Goal: Task Accomplishment & Management: Use online tool/utility

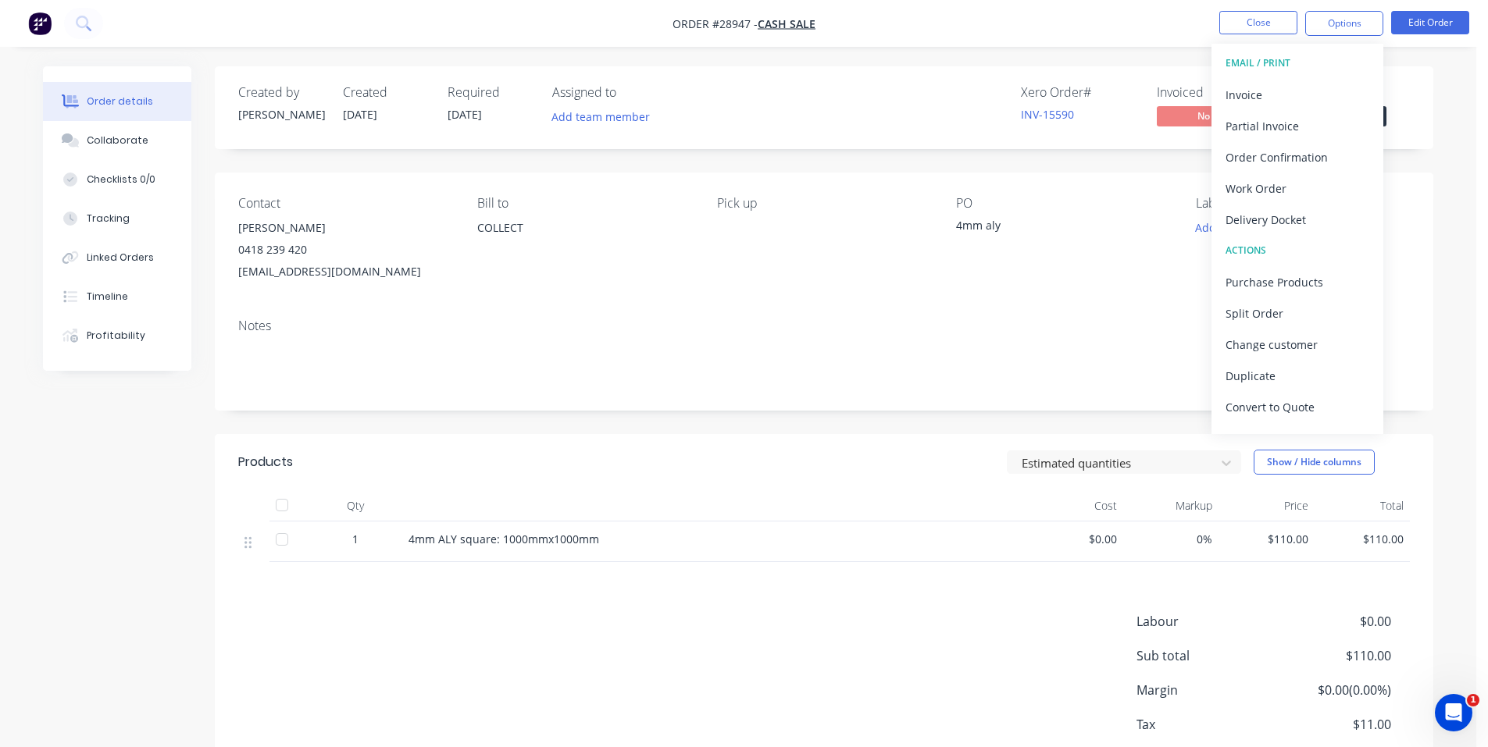
click at [37, 21] on img "button" at bounding box center [39, 23] width 23 height 23
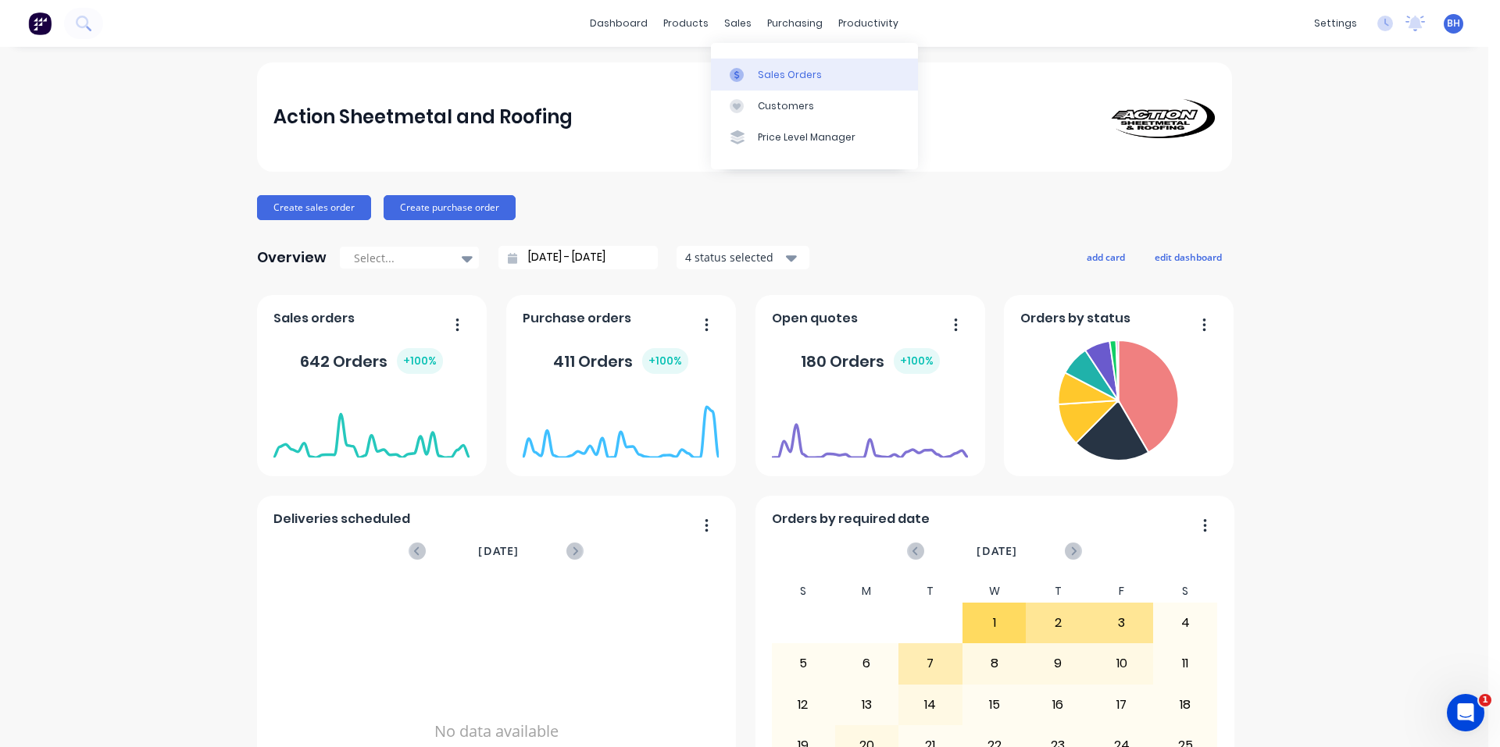
click at [769, 80] on div "Sales Orders" at bounding box center [790, 75] width 64 height 14
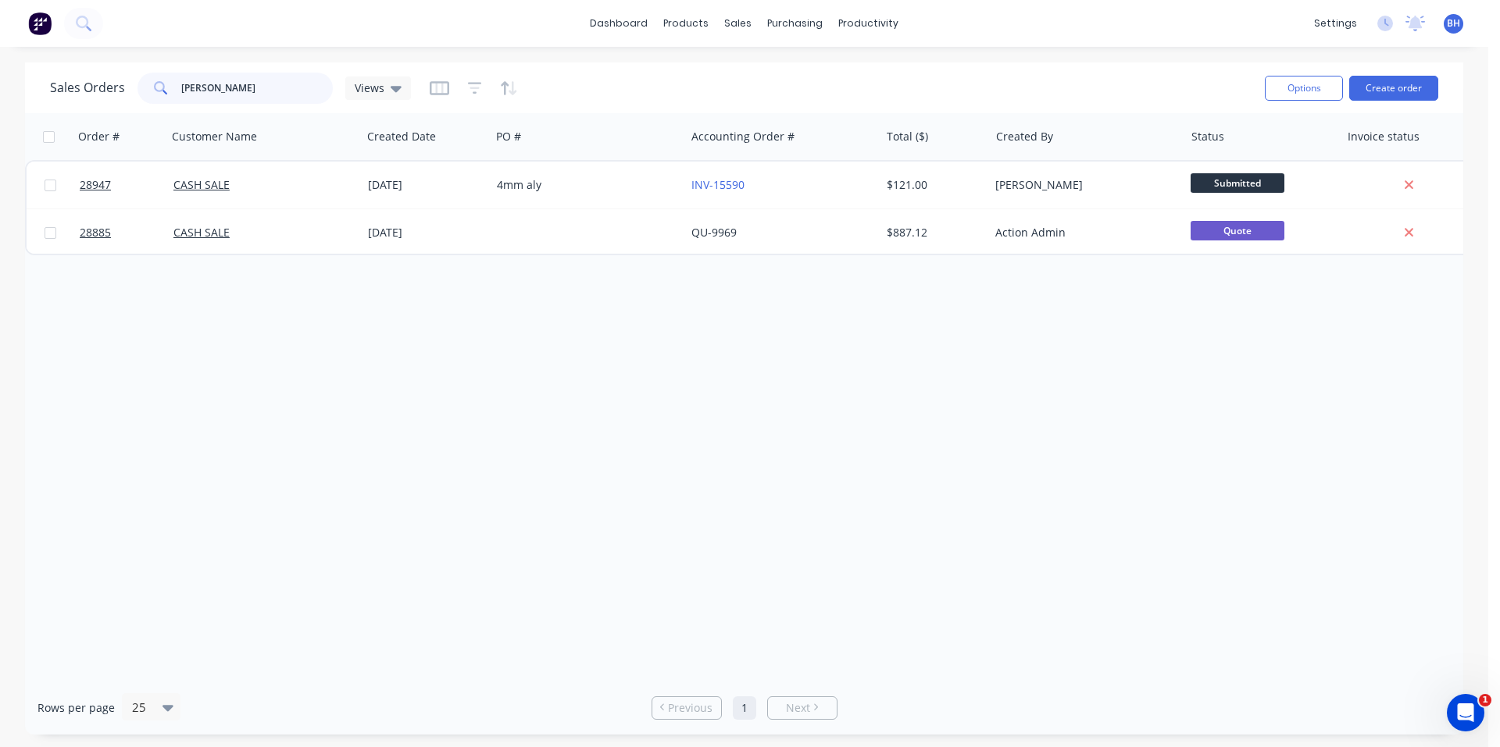
drag, startPoint x: 143, startPoint y: 91, endPoint x: 124, endPoint y: 91, distance: 18.7
click at [124, 91] on div "Sales Orders [PERSON_NAME] Views" at bounding box center [230, 88] width 361 height 31
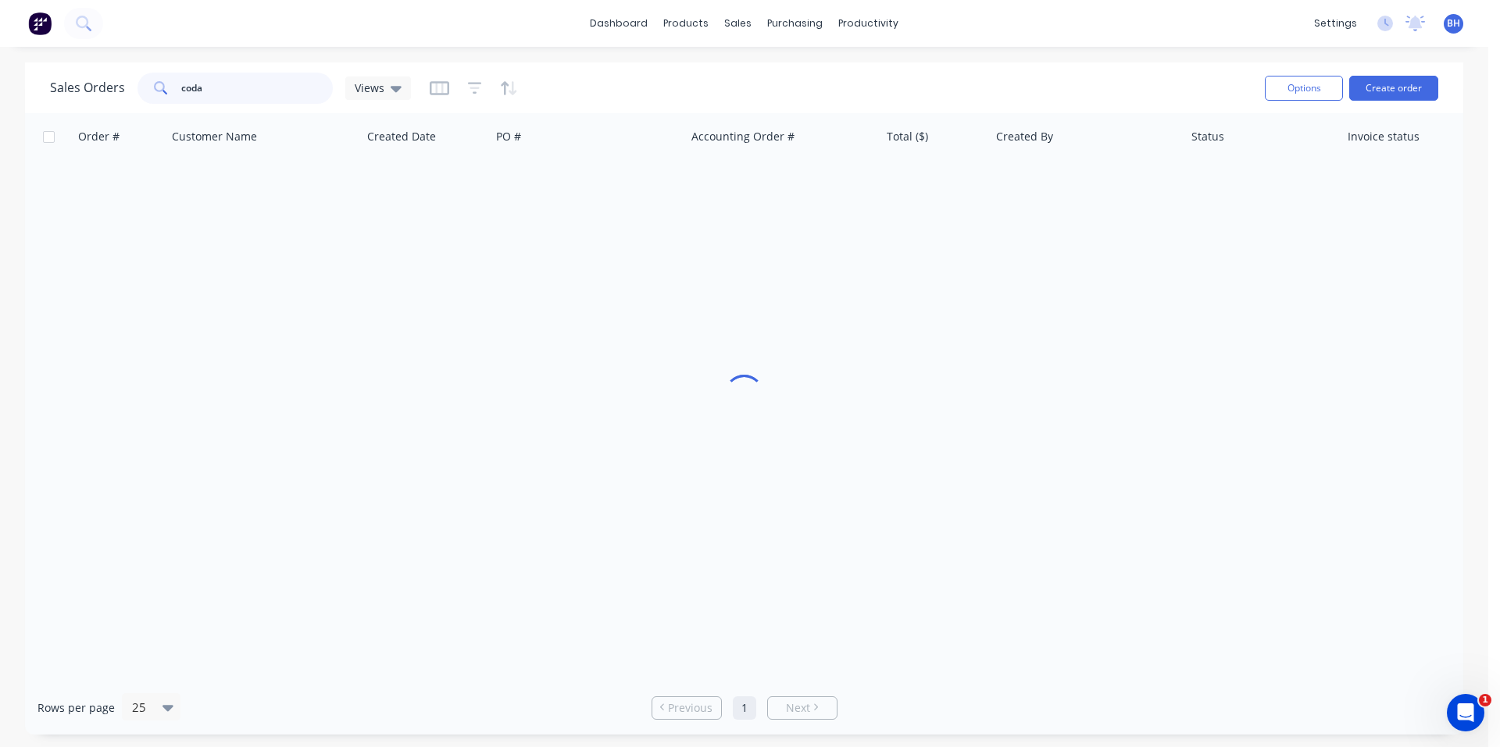
type input "coda"
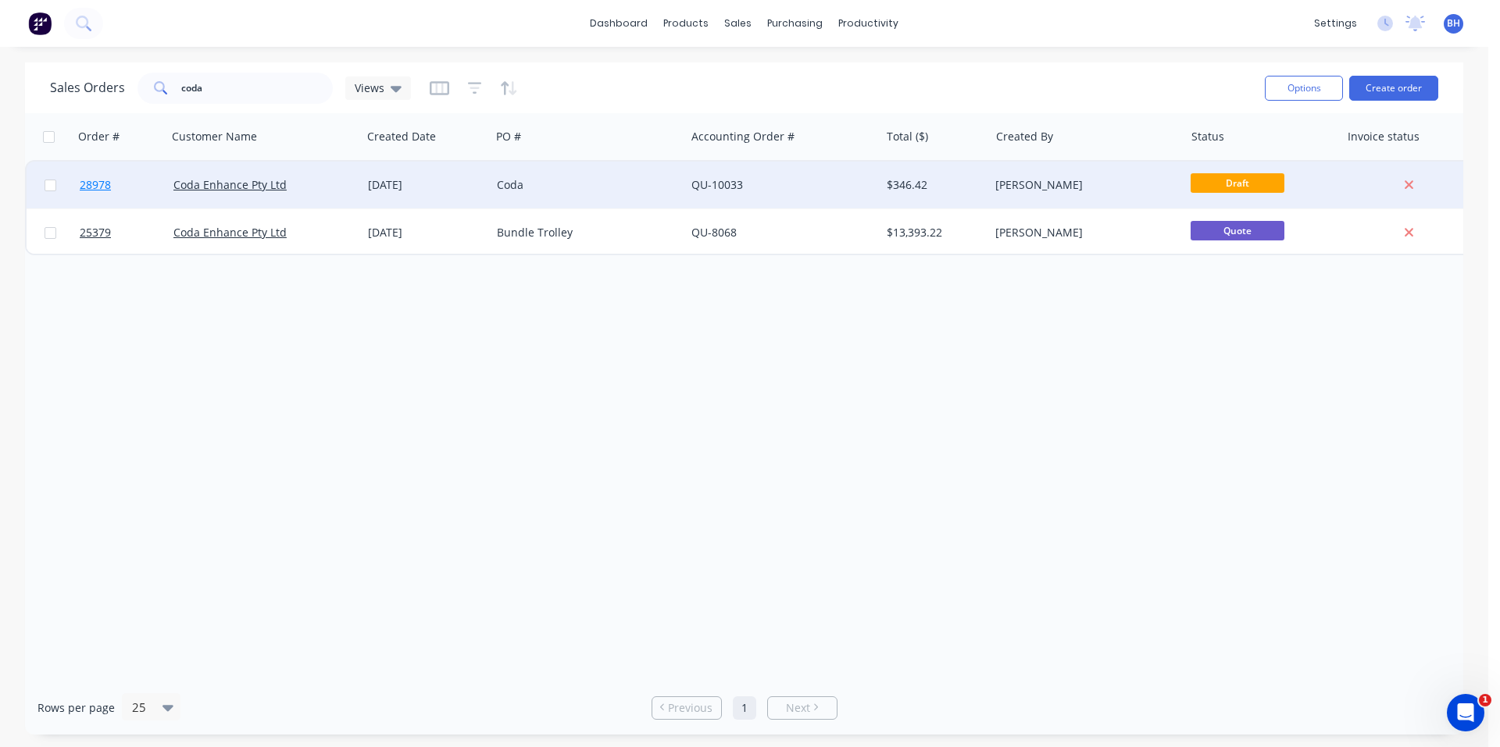
click at [99, 184] on span "28978" at bounding box center [95, 185] width 31 height 16
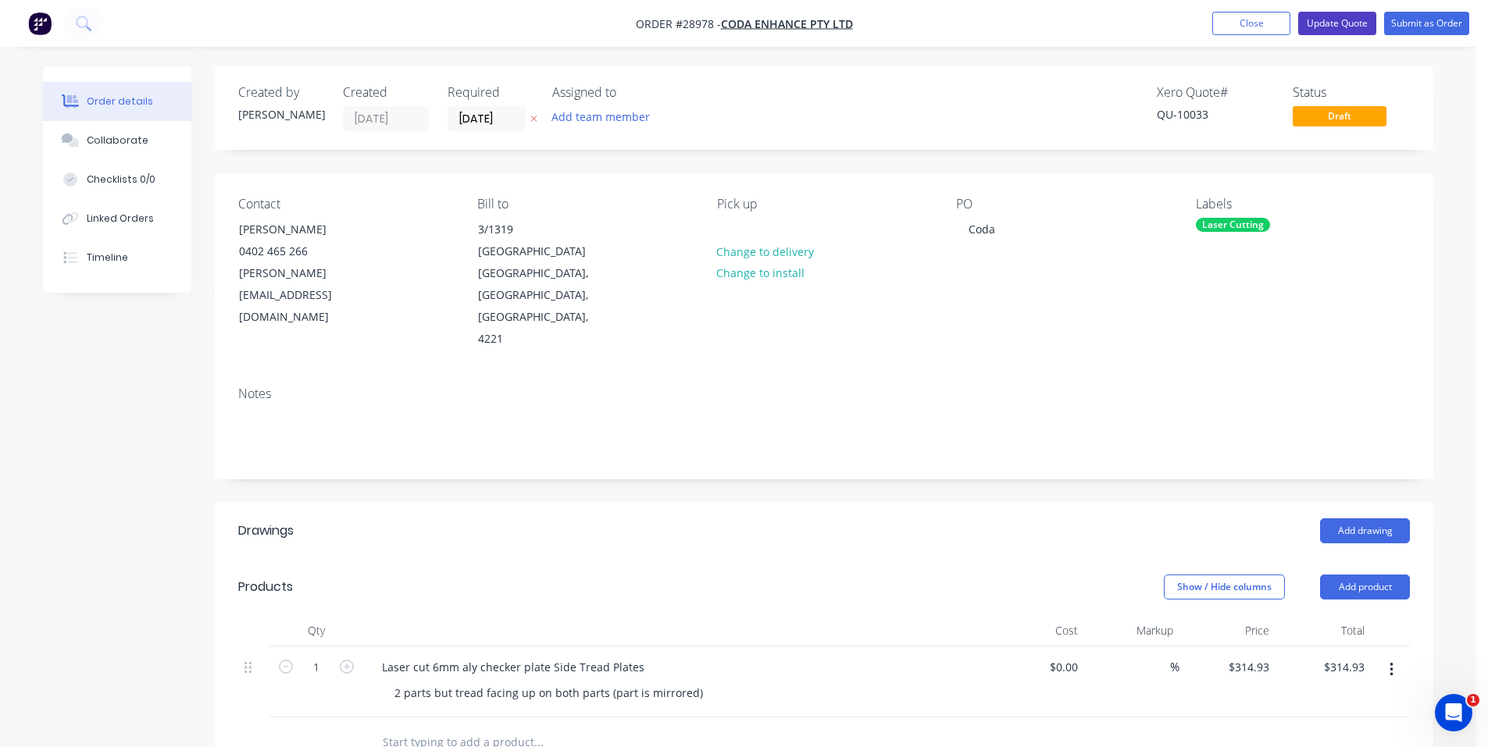
click at [1342, 25] on button "Update Quote" at bounding box center [1337, 23] width 78 height 23
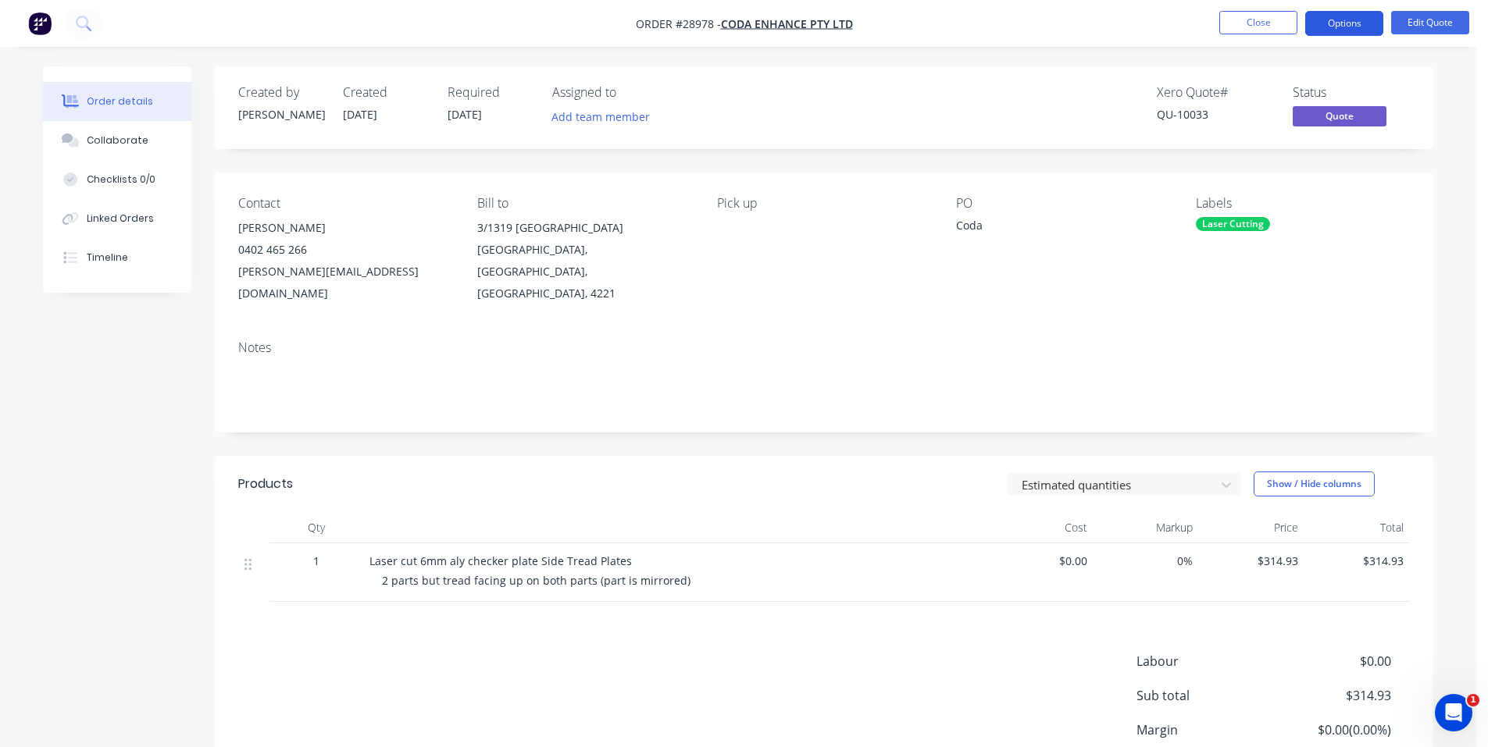
click at [1357, 30] on button "Options" at bounding box center [1344, 23] width 78 height 25
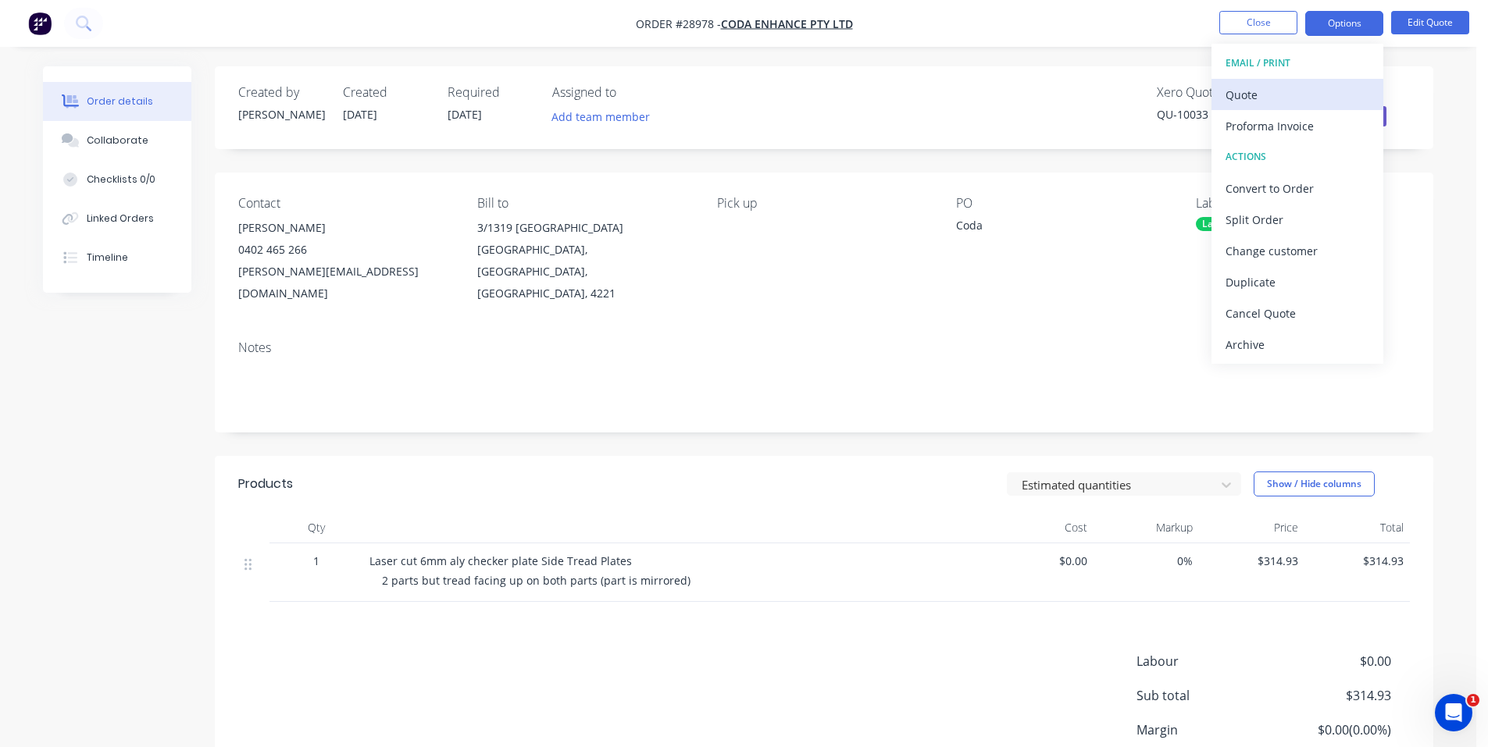
click at [1302, 102] on div "Quote" at bounding box center [1298, 95] width 144 height 23
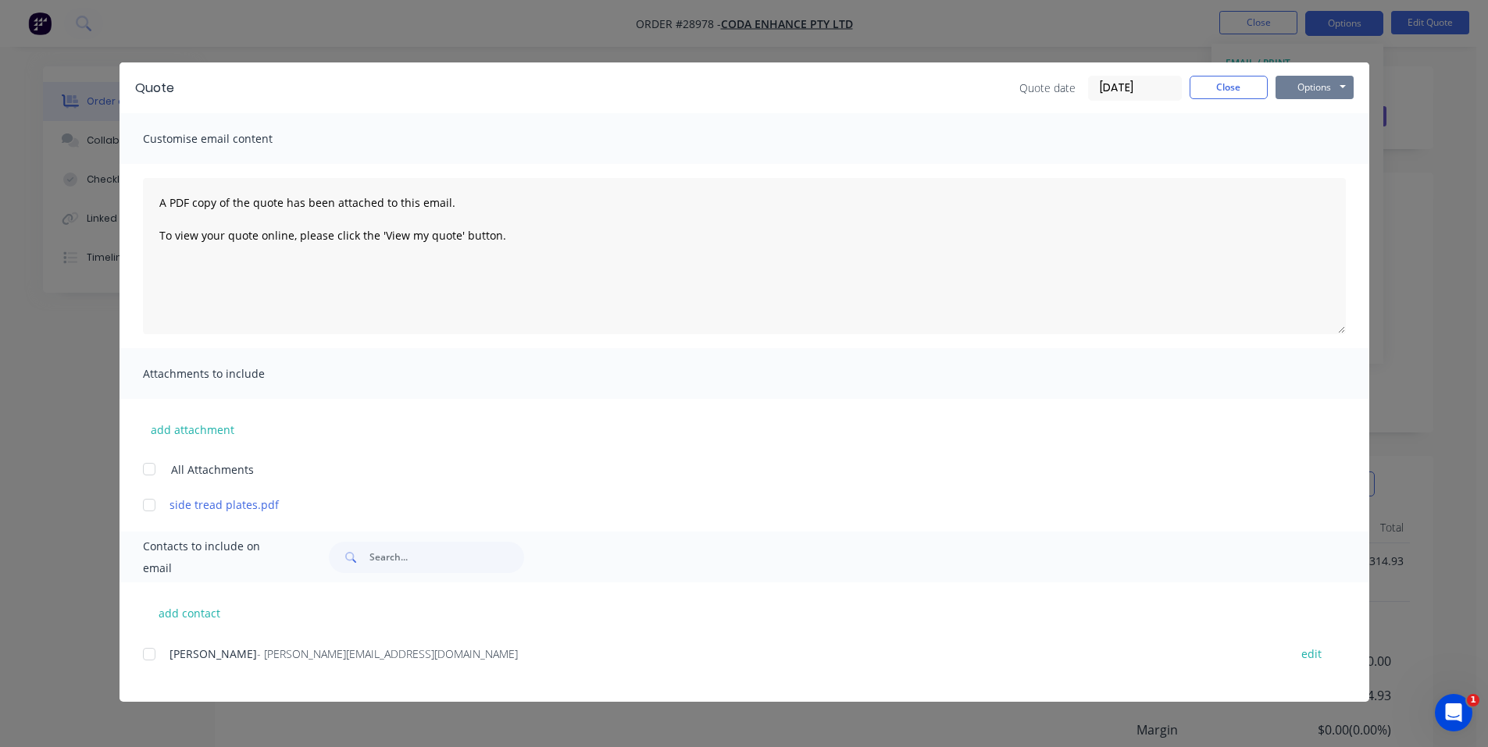
click at [1319, 89] on button "Options" at bounding box center [1314, 87] width 78 height 23
click at [1321, 137] on button "Print" at bounding box center [1325, 141] width 100 height 26
click at [210, 18] on div "Quote Quote date [DATE] Close Options Preview Print Email Customise email conte…" at bounding box center [744, 373] width 1488 height 747
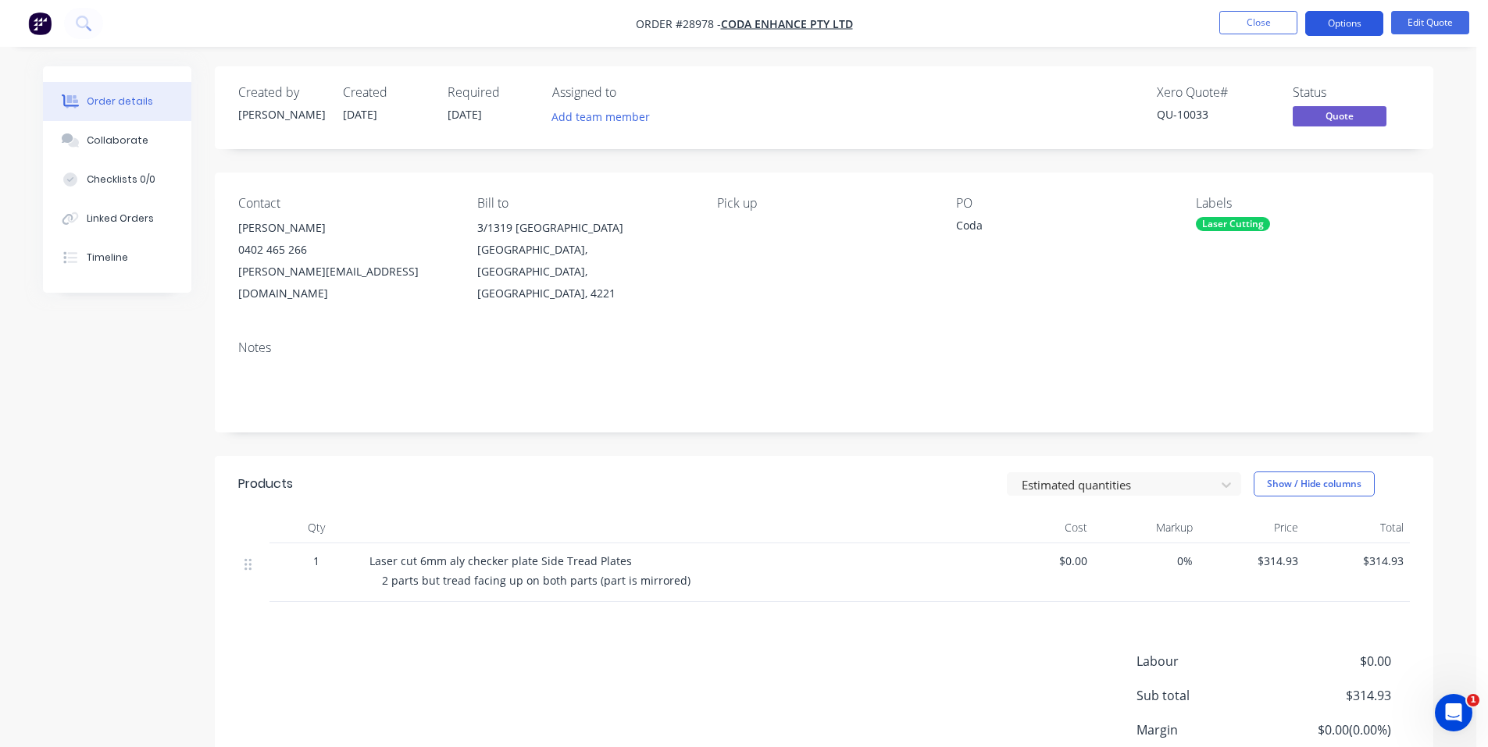
click at [1360, 24] on button "Options" at bounding box center [1344, 23] width 78 height 25
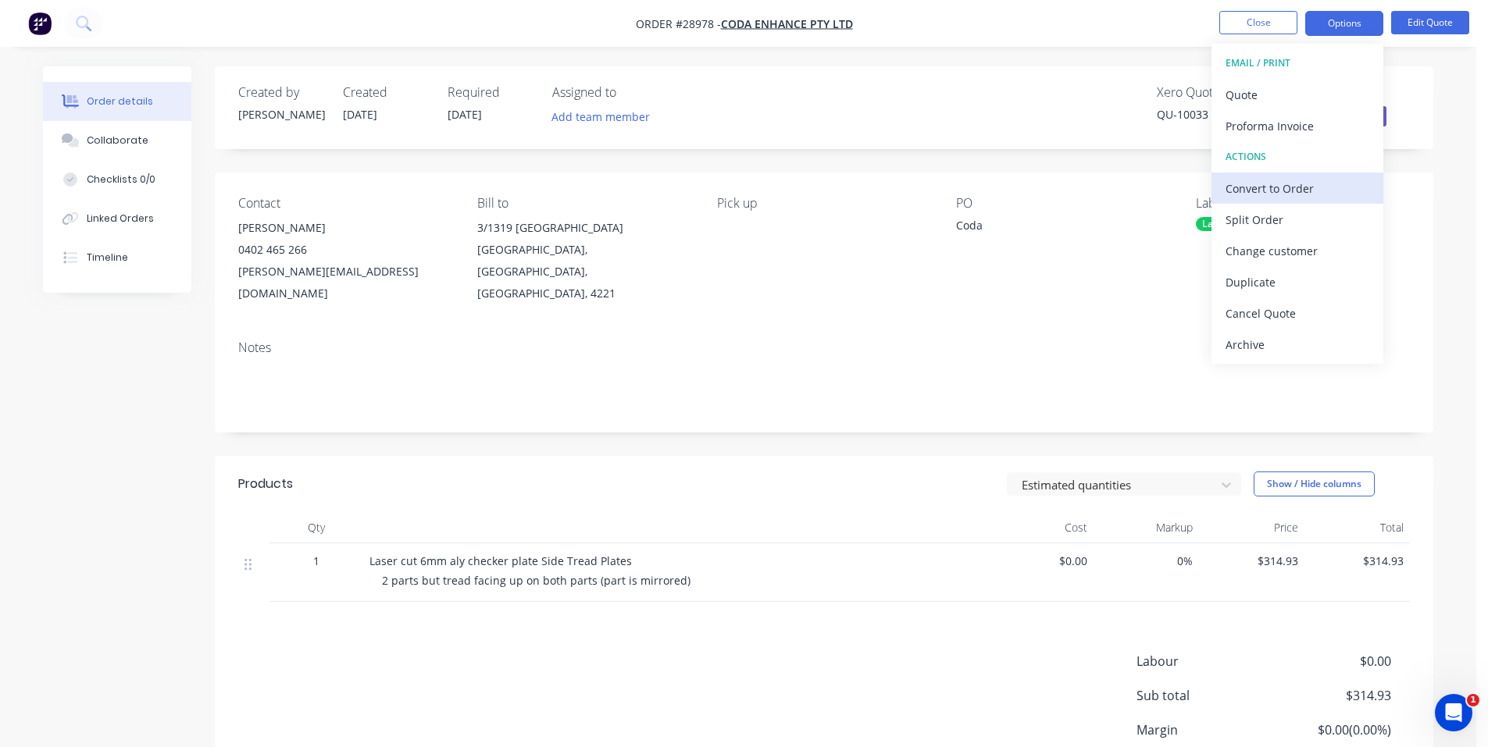
click at [1306, 180] on div "Convert to Order" at bounding box center [1298, 188] width 144 height 23
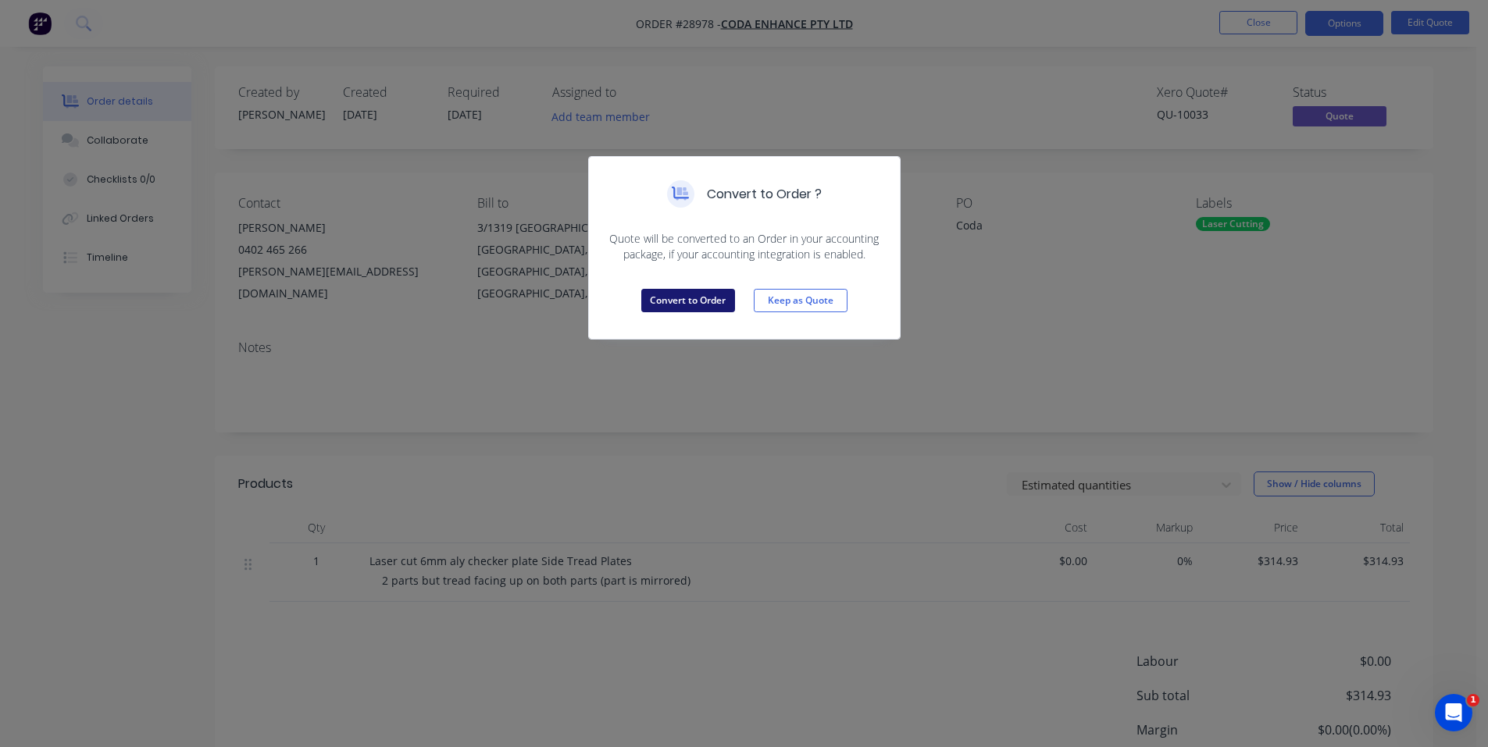
click at [688, 298] on button "Convert to Order" at bounding box center [688, 300] width 94 height 23
